Goal: Task Accomplishment & Management: Complete application form

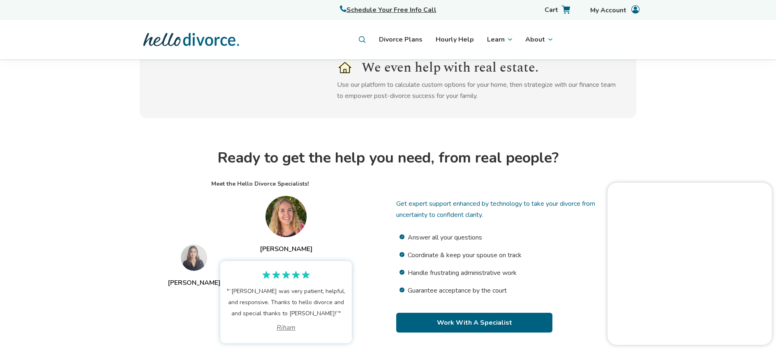
scroll to position [534, 0]
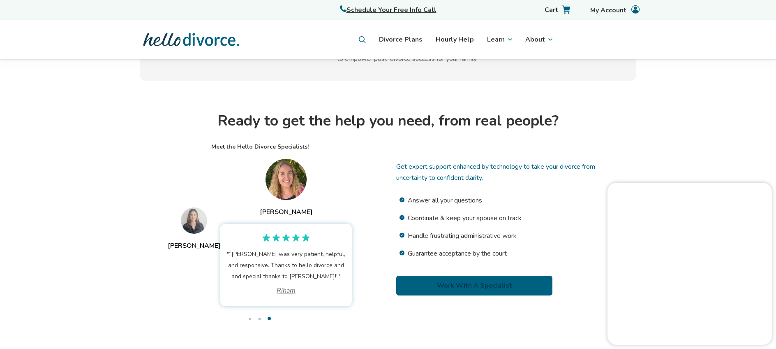
click at [429, 282] on link "Work With A Specialist" at bounding box center [474, 285] width 156 height 20
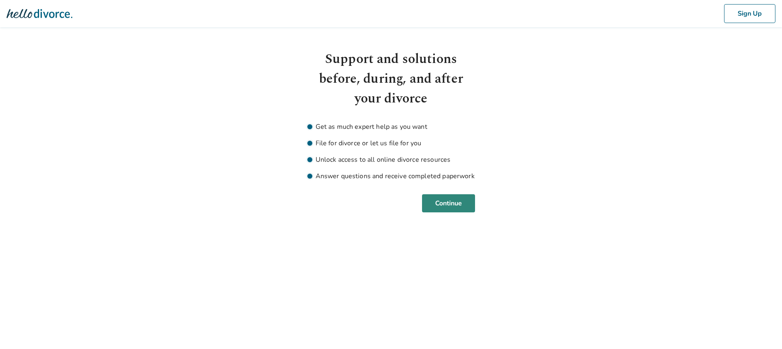
click at [448, 202] on button "Continue" at bounding box center [448, 203] width 53 height 18
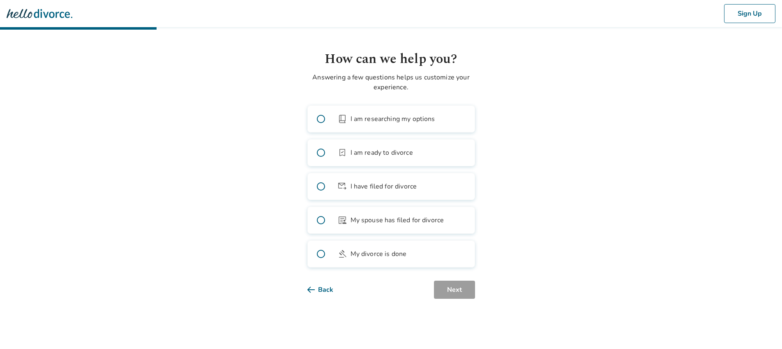
click at [312, 288] on icon at bounding box center [310, 289] width 7 height 7
